Goal: Transaction & Acquisition: Purchase product/service

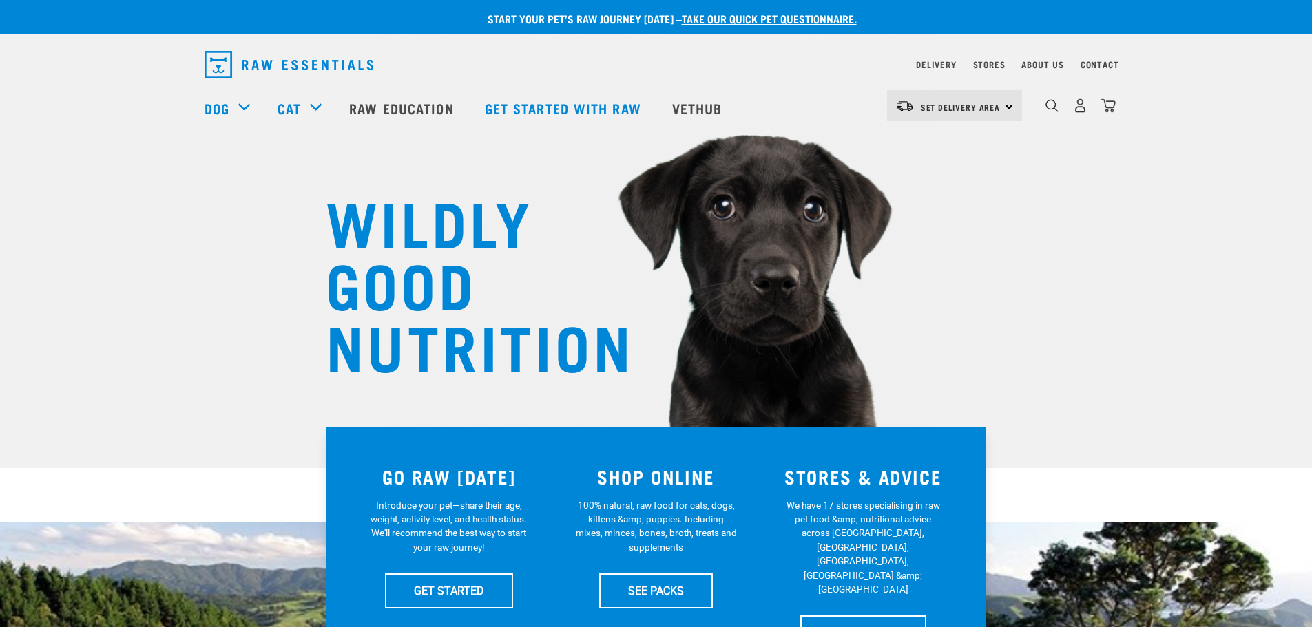
click at [1052, 107] on img "dropdown navigation" at bounding box center [1051, 105] width 13 height 13
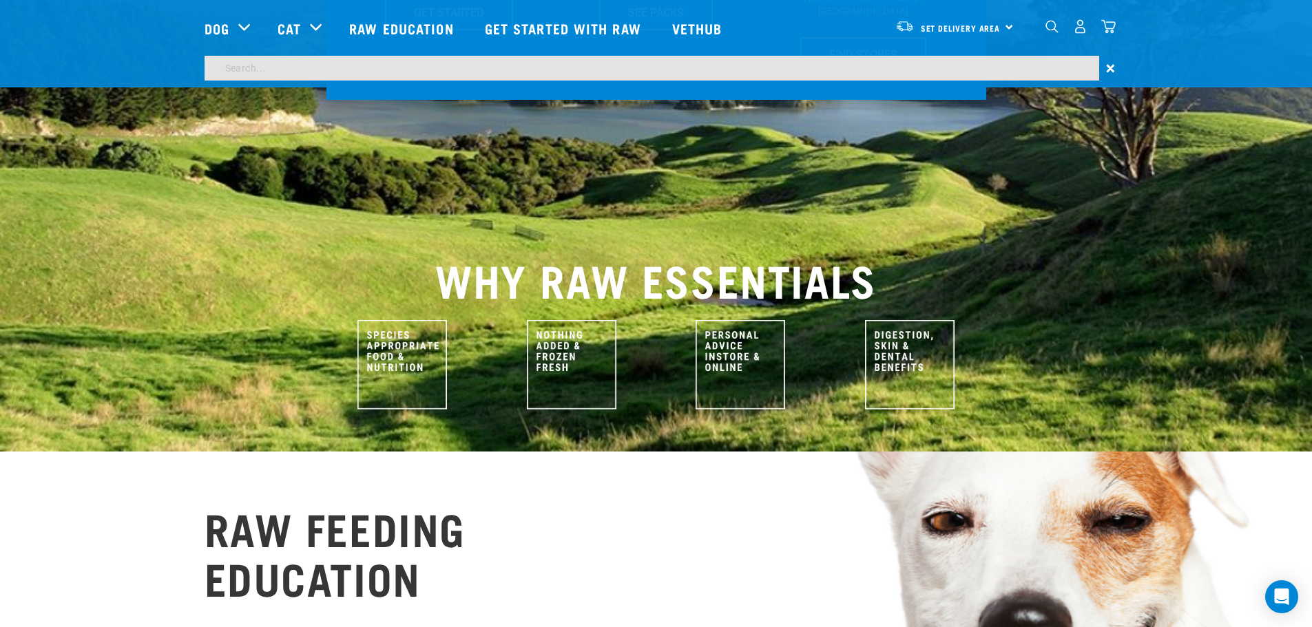
scroll to position [549, 0]
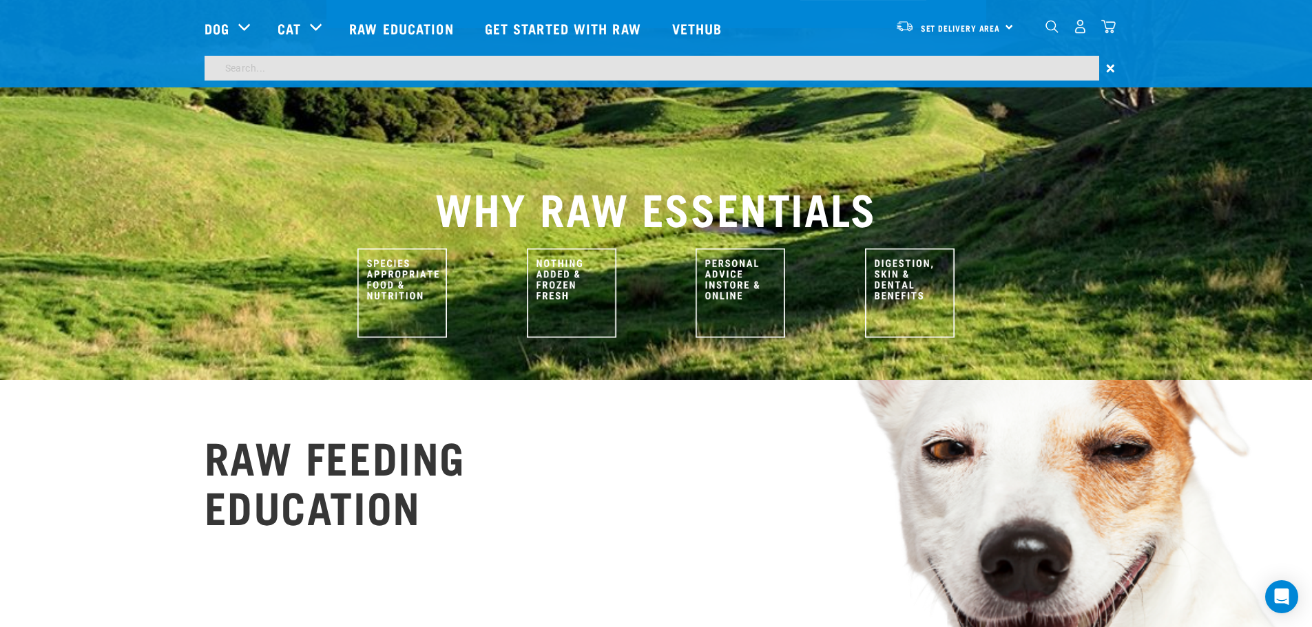
click at [623, 41] on link "Get started with Raw" at bounding box center [564, 28] width 187 height 55
click at [638, 66] on input "search" at bounding box center [652, 68] width 895 height 25
click at [679, 71] on input "search" at bounding box center [652, 68] width 895 height 25
type input "ven"
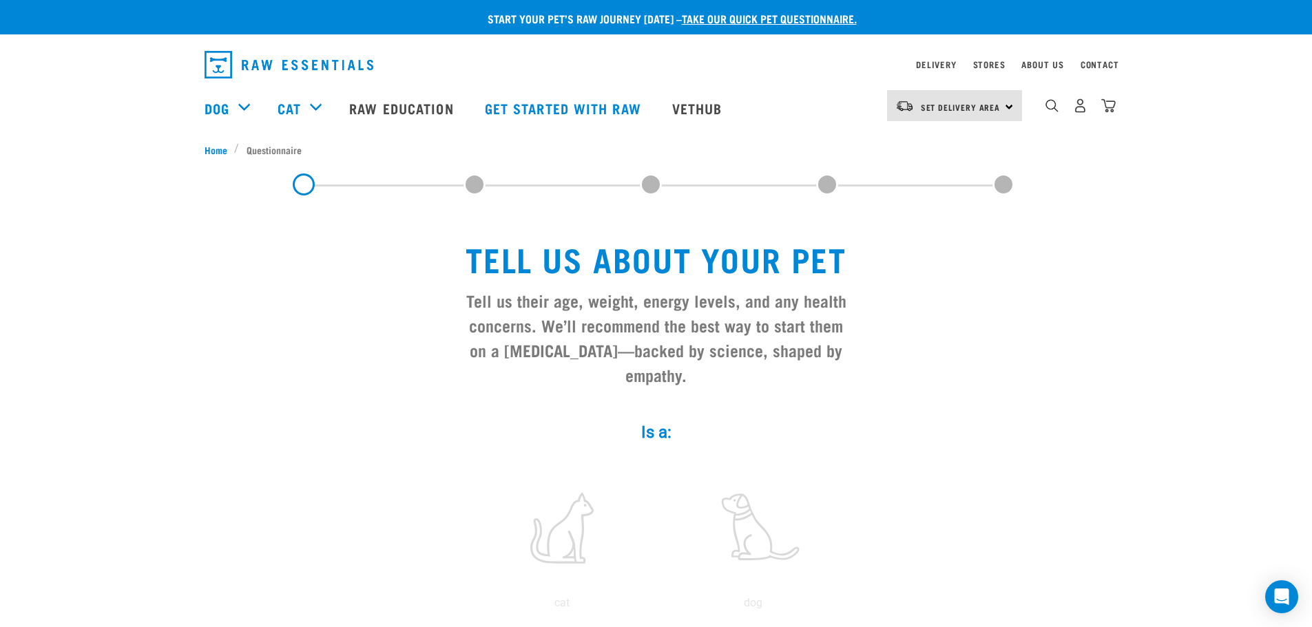
click at [1057, 112] on img "dropdown navigation" at bounding box center [1051, 105] width 13 height 13
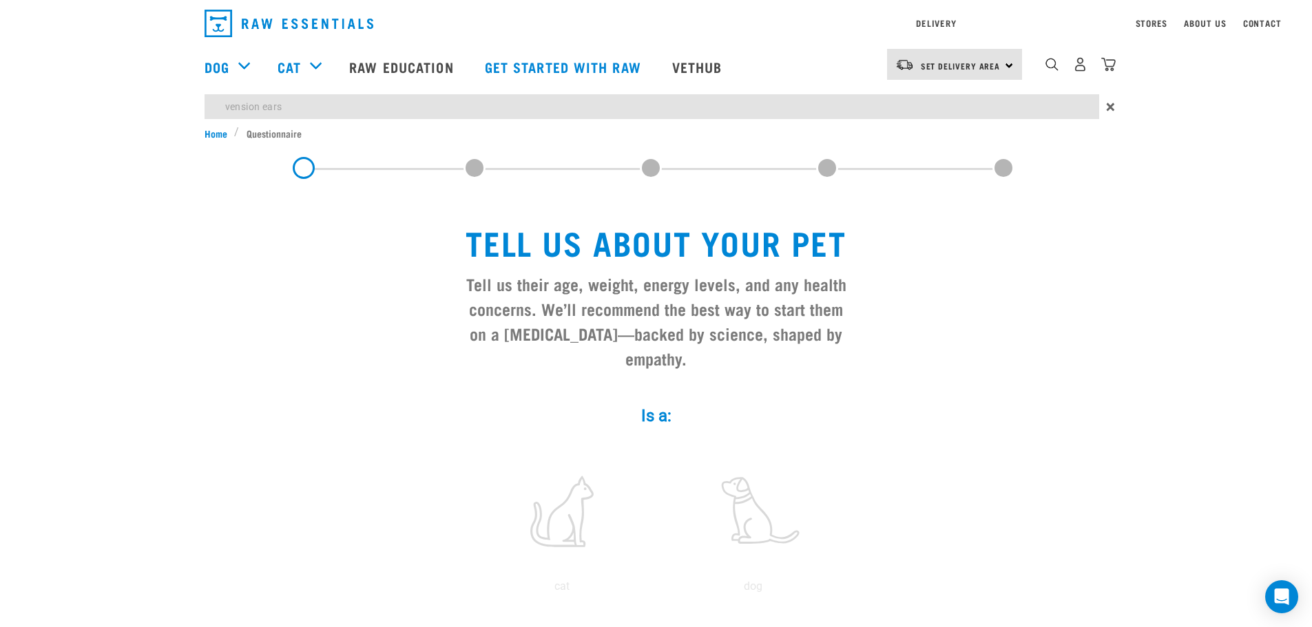
type input "vension ears"
